Goal: Check status: Check status

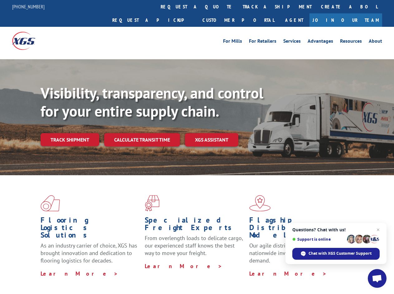
click at [197, 147] on div "Visibility, transparency, and control for your entire supply chain. Track shipm…" at bounding box center [217, 127] width 353 height 87
click at [238, 7] on link "track a shipment" at bounding box center [277, 6] width 78 height 13
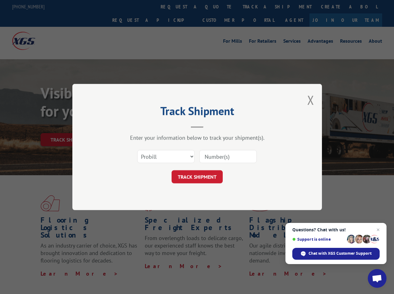
click at [218, 7] on div "Track Shipment Enter your information below to track your shipment(s). Select c…" at bounding box center [197, 147] width 394 height 294
click at [257, 7] on div "Track Shipment Enter your information below to track your shipment(s). Select c…" at bounding box center [197, 147] width 394 height 294
click at [70, 126] on div "Track Shipment Enter your information below to track your shipment(s). Select c…" at bounding box center [197, 147] width 394 height 294
click at [142, 126] on header "Track Shipment" at bounding box center [197, 117] width 187 height 21
click at [212, 126] on header "Track Shipment" at bounding box center [197, 117] width 187 height 21
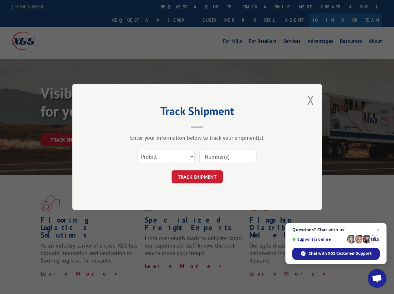
click at [377, 279] on span "Open chat" at bounding box center [377, 279] width 10 height 9
